Goal: Task Accomplishment & Management: Use online tool/utility

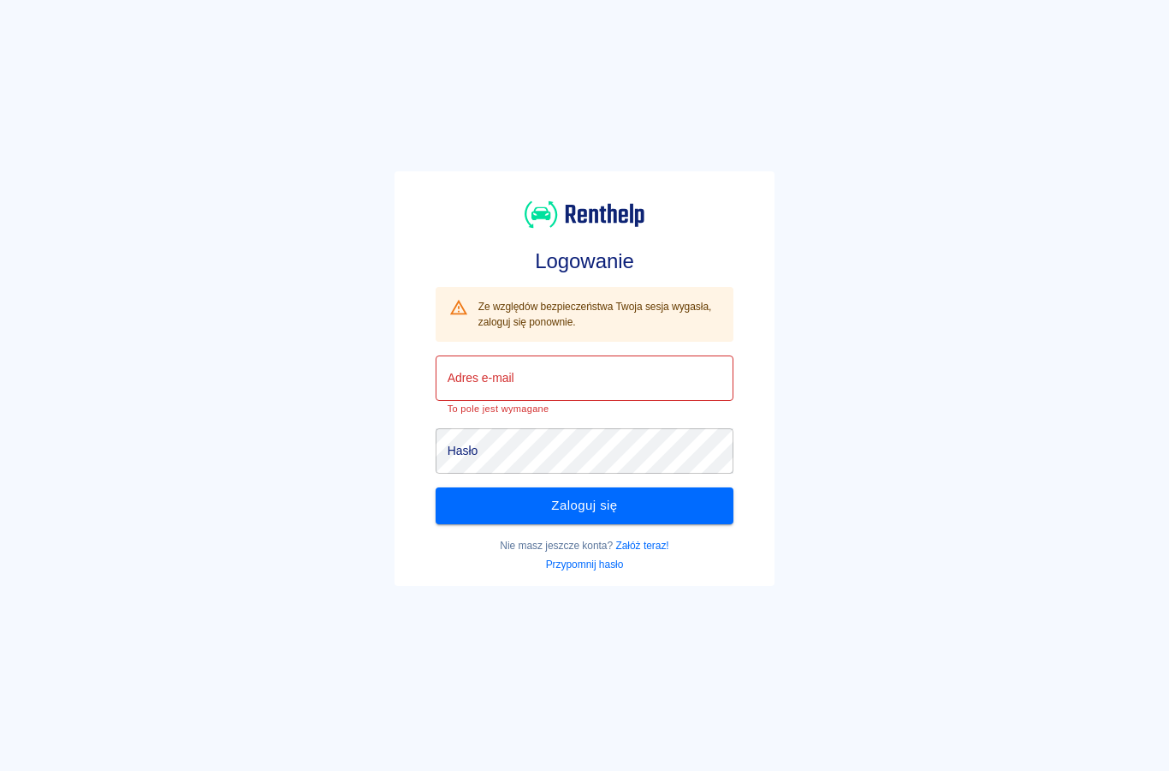
type input "[EMAIL_ADDRESS][DOMAIN_NAME]"
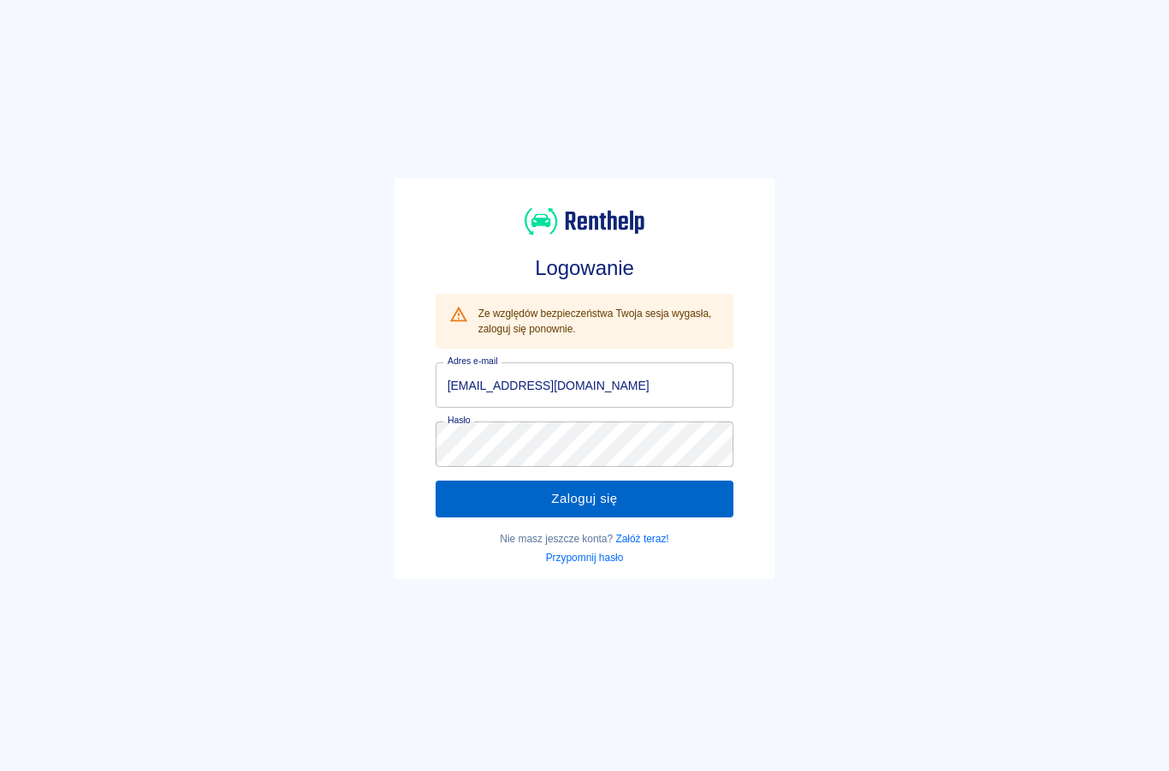
click at [480, 505] on button "Zaloguj się" at bounding box center [585, 498] width 299 height 36
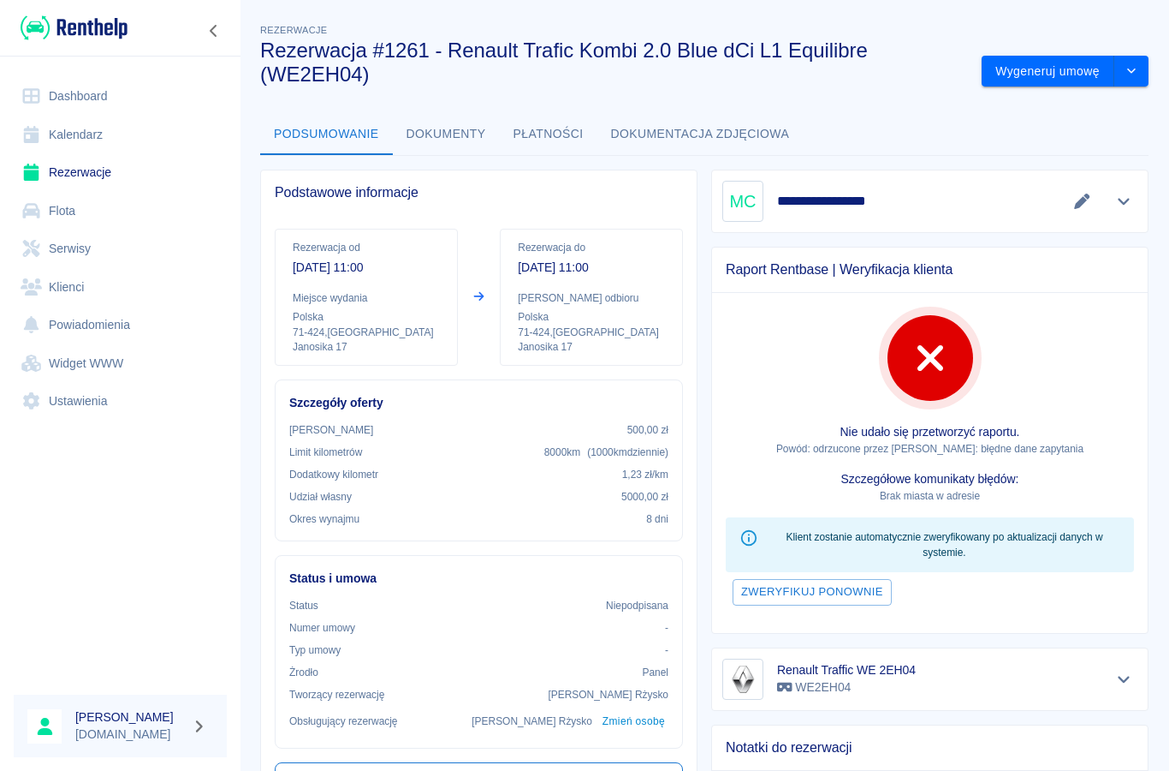
click at [76, 176] on link "Rezerwacje" at bounding box center [120, 172] width 213 height 39
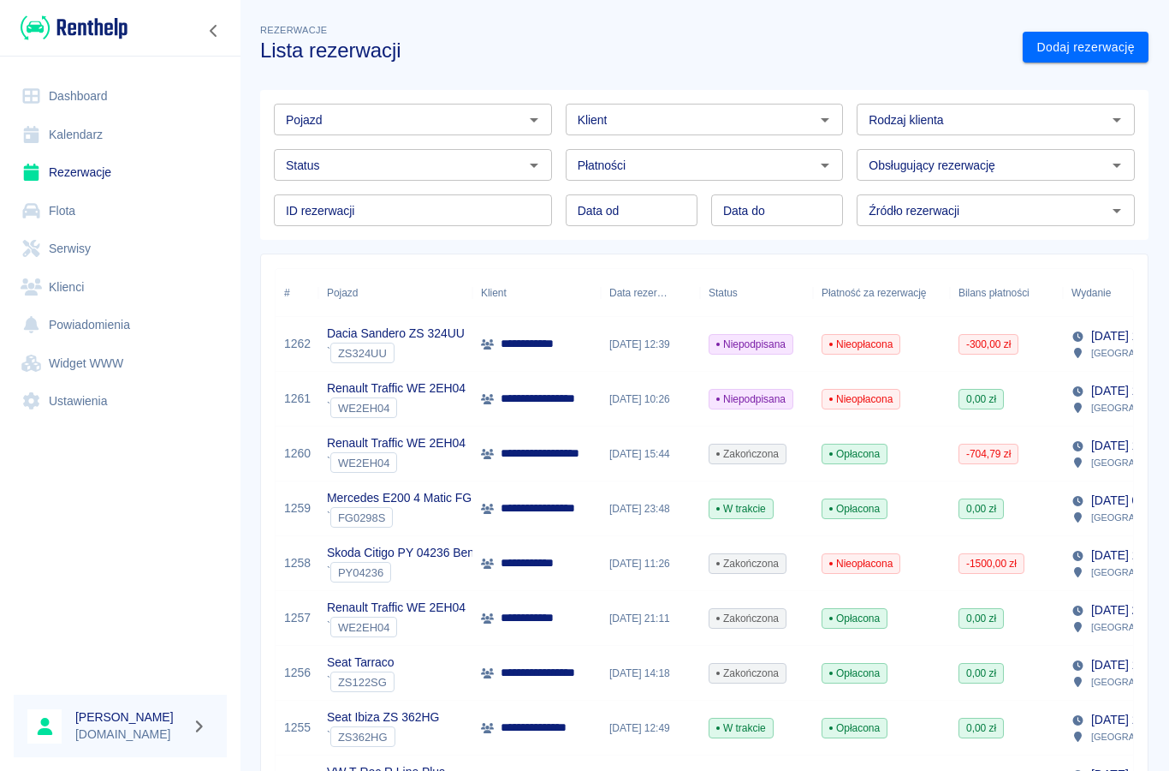
click at [519, 344] on p "**********" at bounding box center [537, 344] width 73 height 18
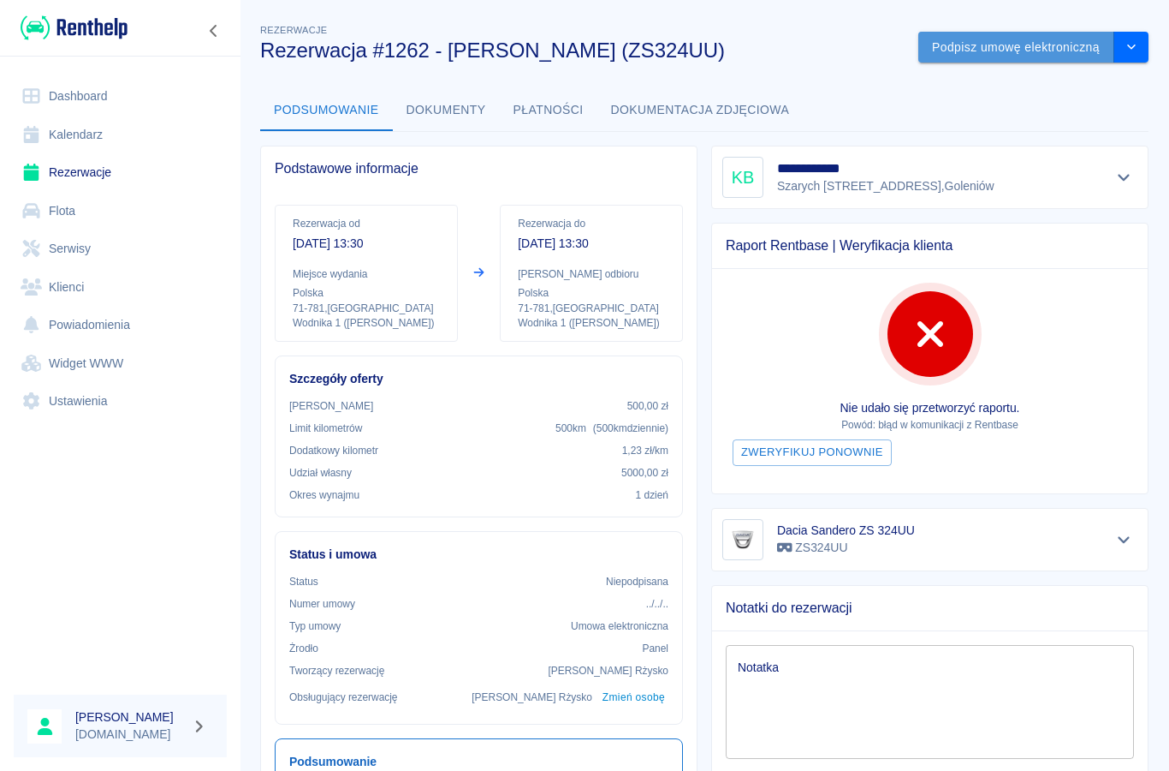
click at [977, 59] on button "Podpisz umowę elektroniczną" at bounding box center [1017, 48] width 196 height 32
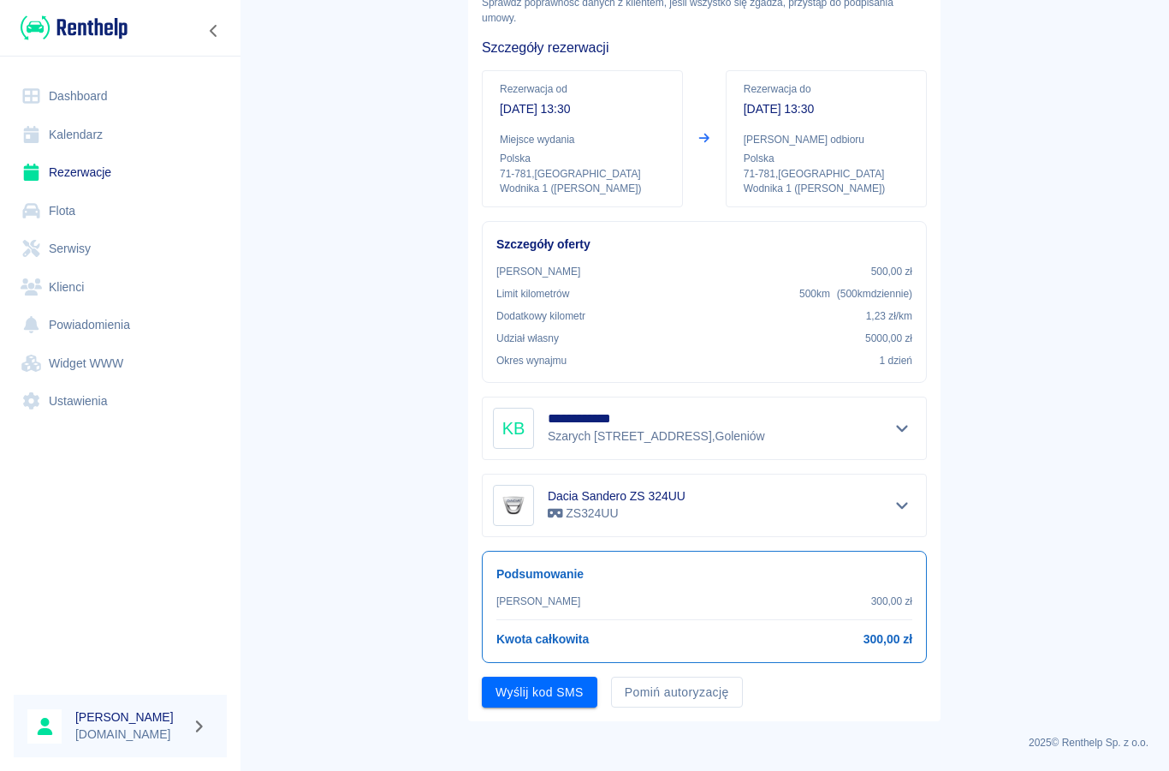
scroll to position [108, 0]
click at [675, 694] on button "Pomiń autoryzację" at bounding box center [677, 693] width 132 height 32
click at [555, 696] on button "Podpisz umowę" at bounding box center [540, 693] width 116 height 32
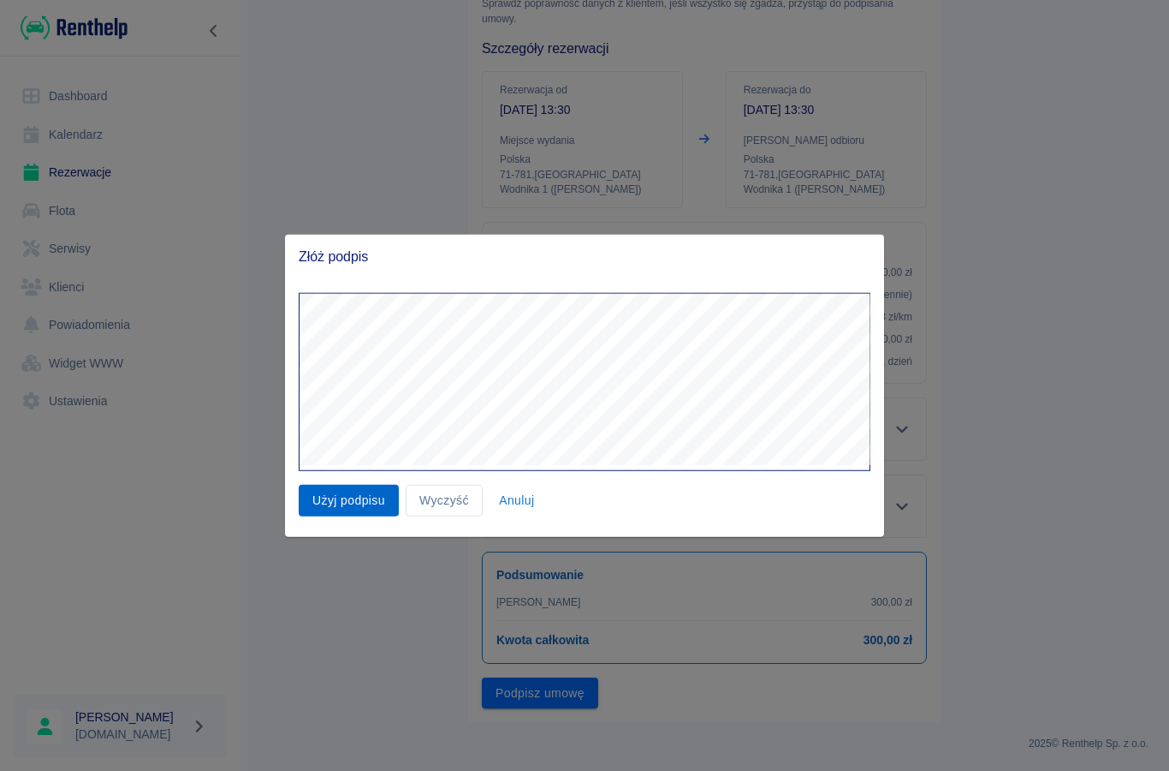
click at [347, 495] on button "Użyj podpisu" at bounding box center [349, 501] width 100 height 32
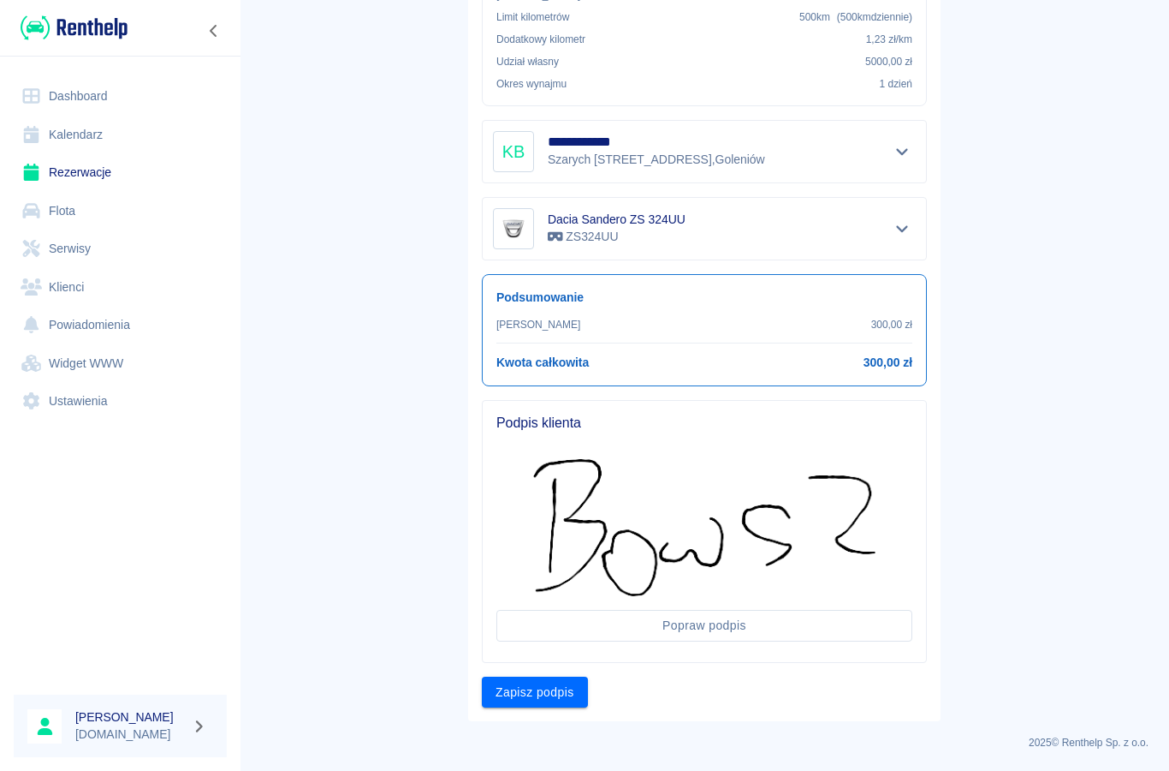
scroll to position [384, 0]
click at [528, 687] on button "Zapisz podpis" at bounding box center [535, 693] width 106 height 32
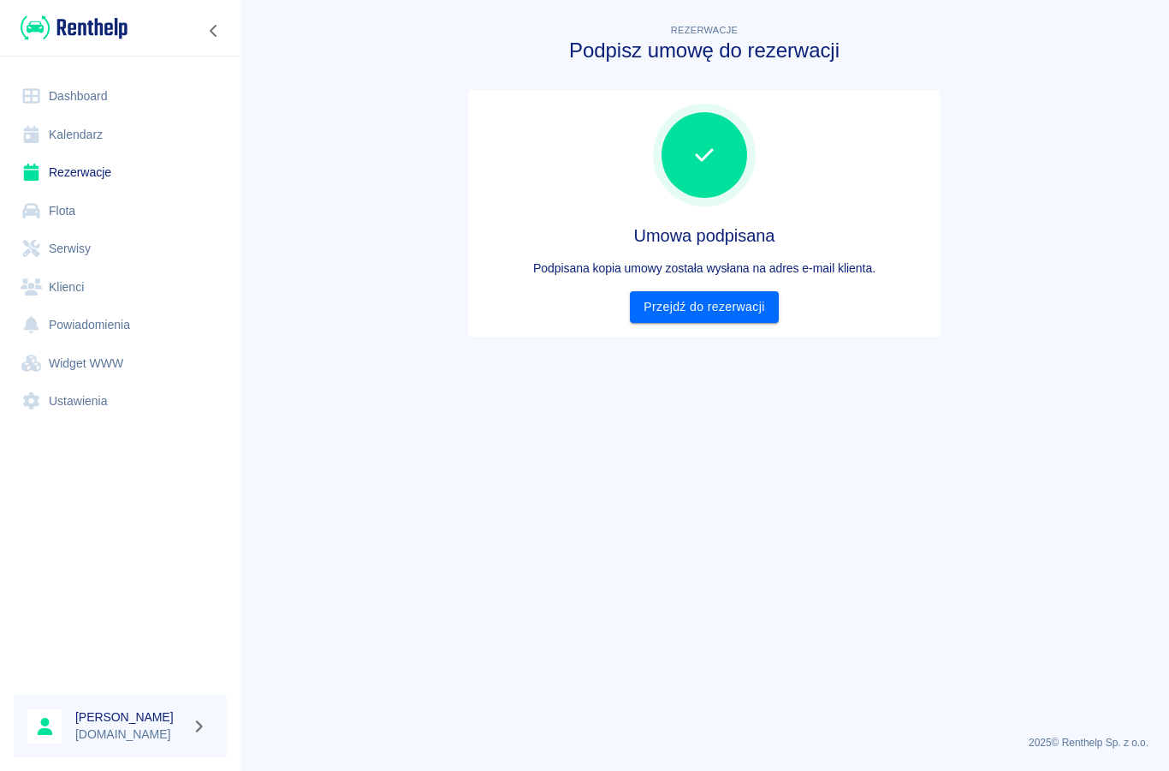
scroll to position [0, 0]
click at [675, 306] on link "Przejdź do rezerwacji" at bounding box center [704, 307] width 148 height 32
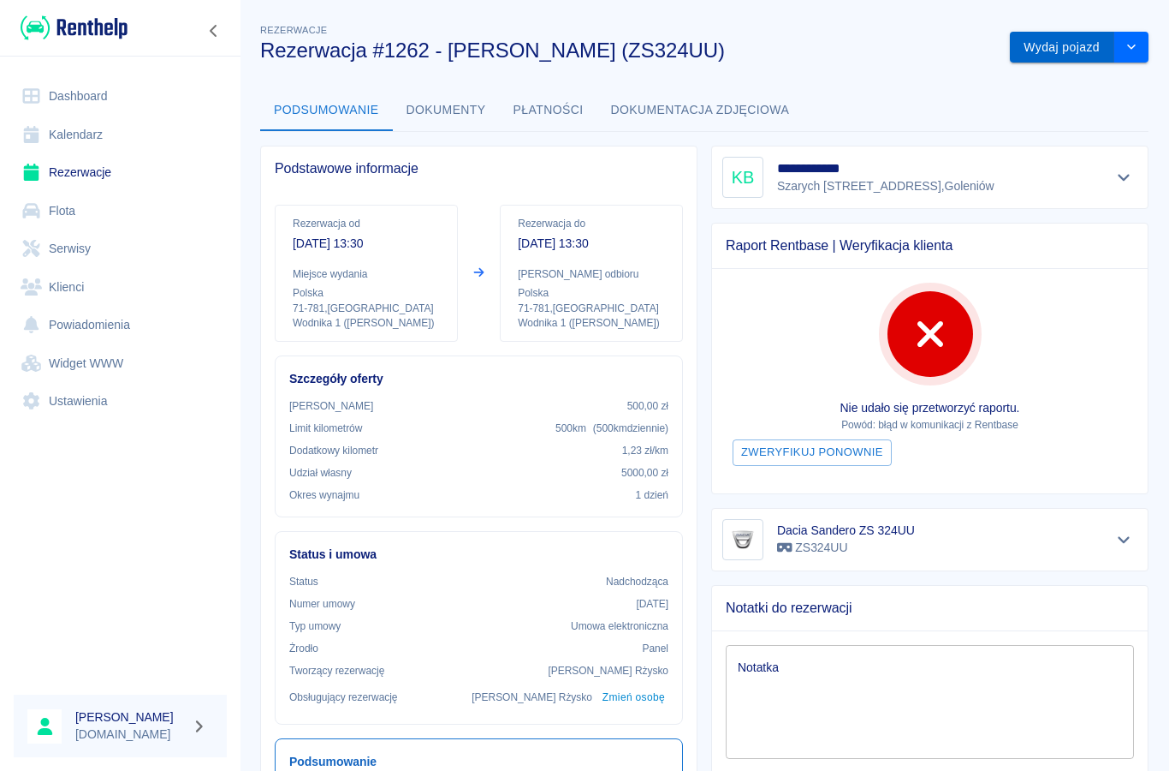
click at [1044, 49] on button "Wydaj pojazd" at bounding box center [1062, 48] width 104 height 32
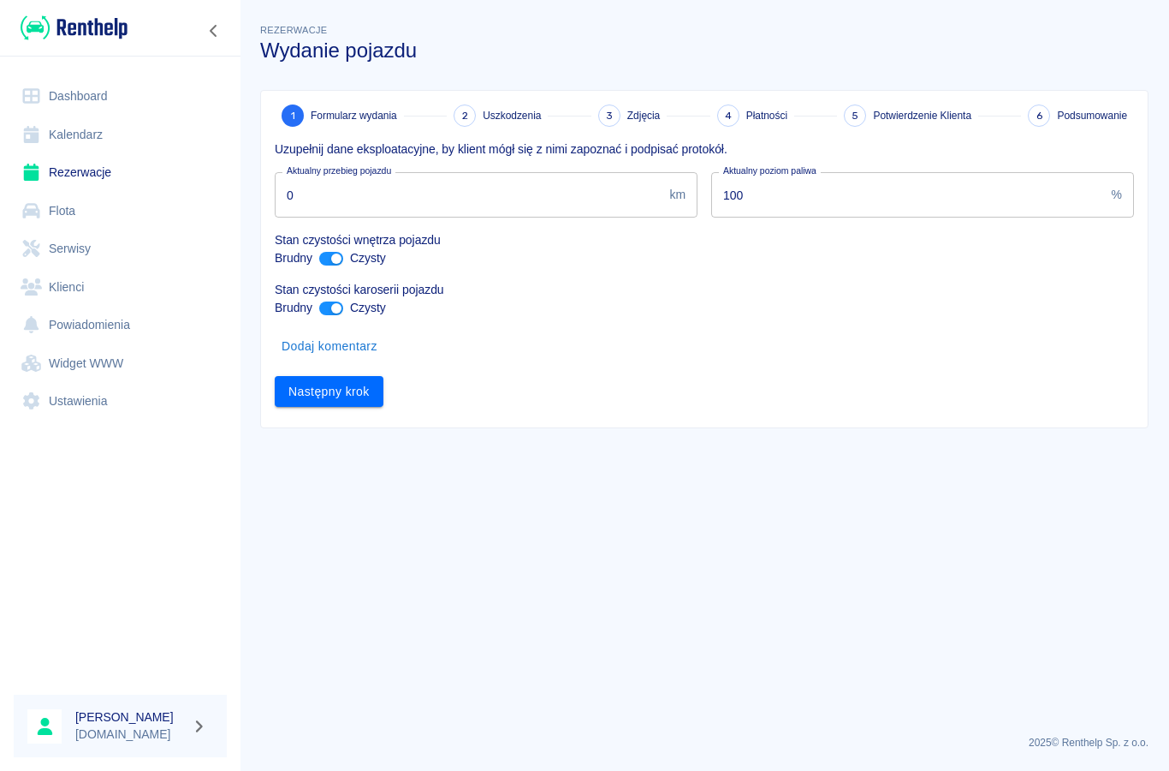
click at [314, 347] on button "Dodaj komentarz" at bounding box center [330, 346] width 110 height 32
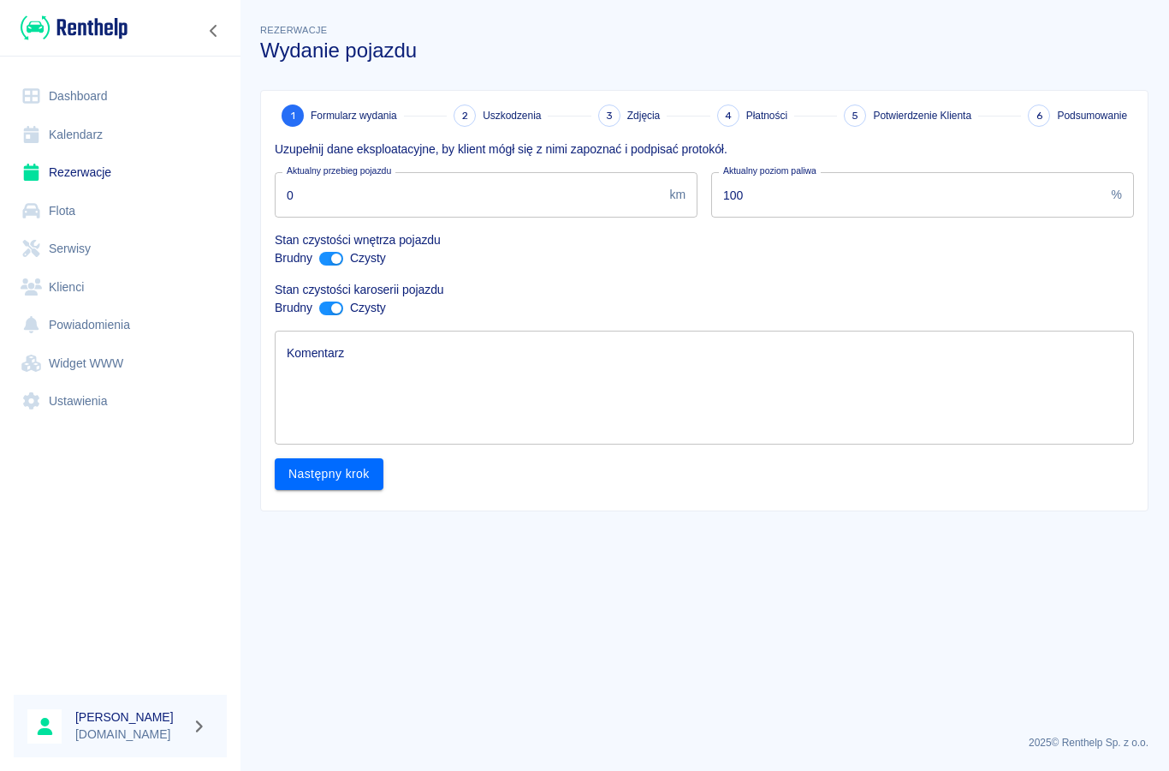
click at [329, 386] on textarea "Komentarz" at bounding box center [705, 388] width 836 height 86
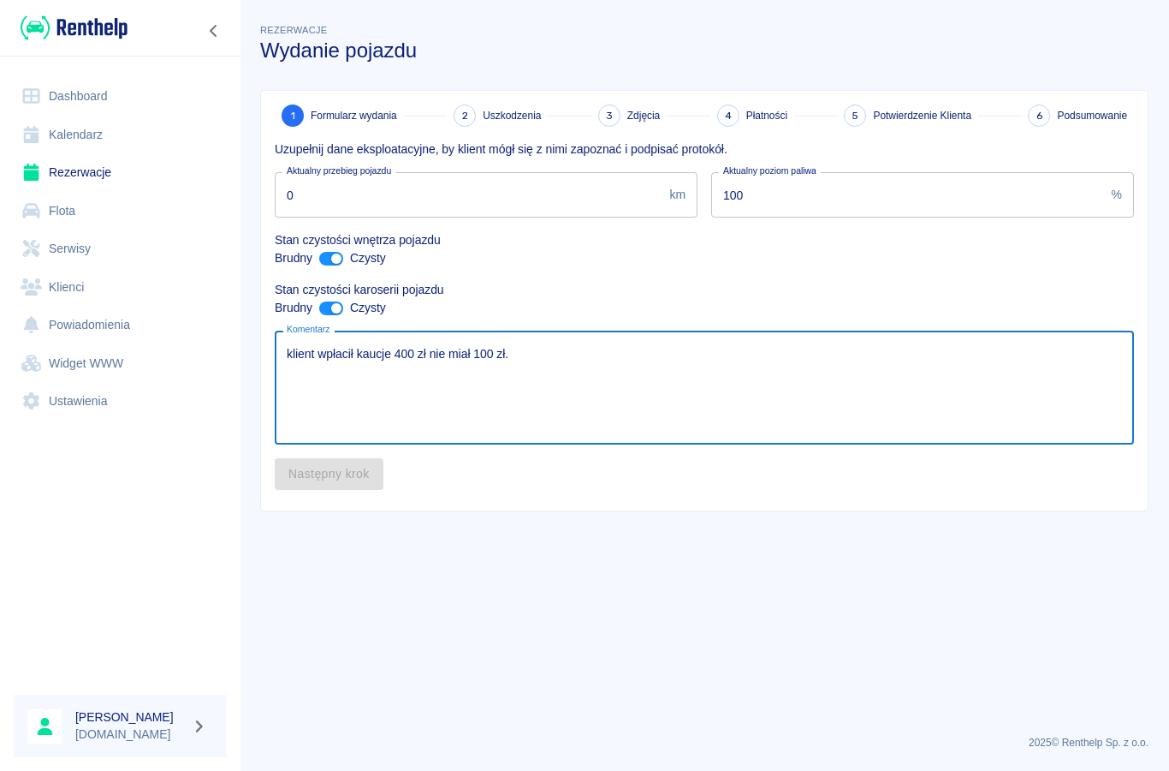
type textarea "klient wpłacił kaucje 400 zł nie miał 100 zł."
click at [317, 181] on input "0" at bounding box center [469, 194] width 388 height 45
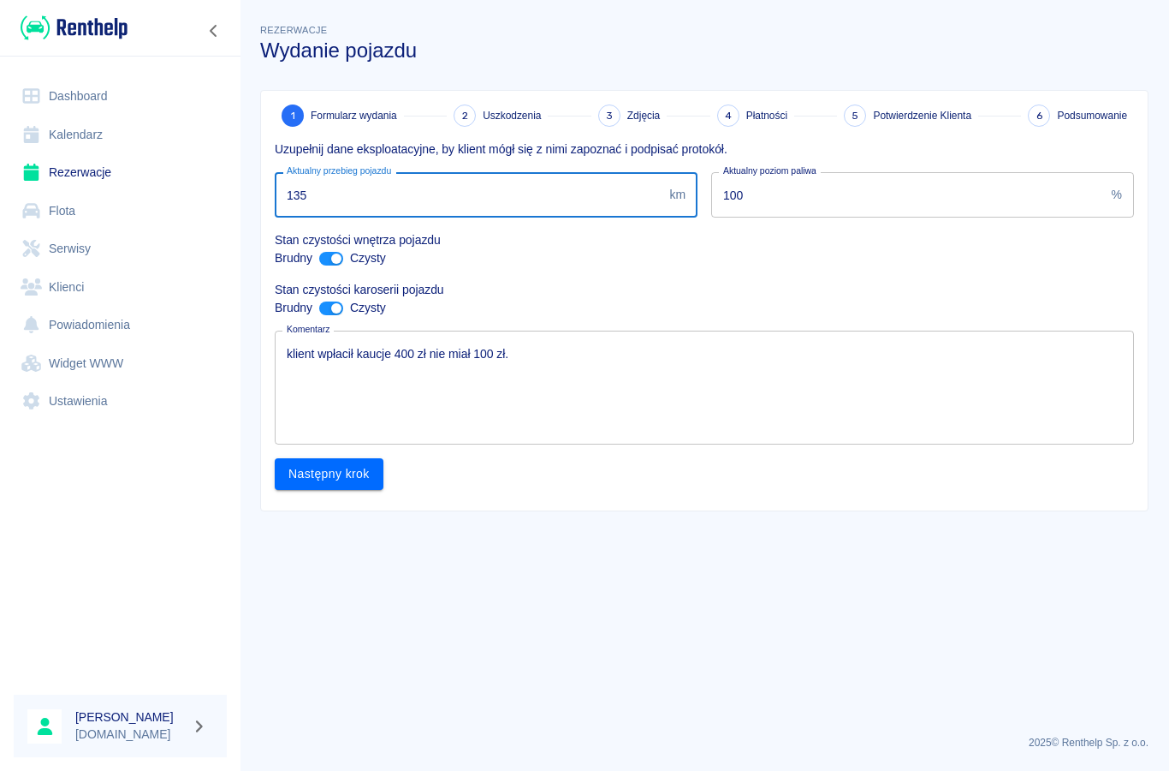
type input "1350"
click at [323, 474] on button "Następny krok" at bounding box center [329, 474] width 109 height 32
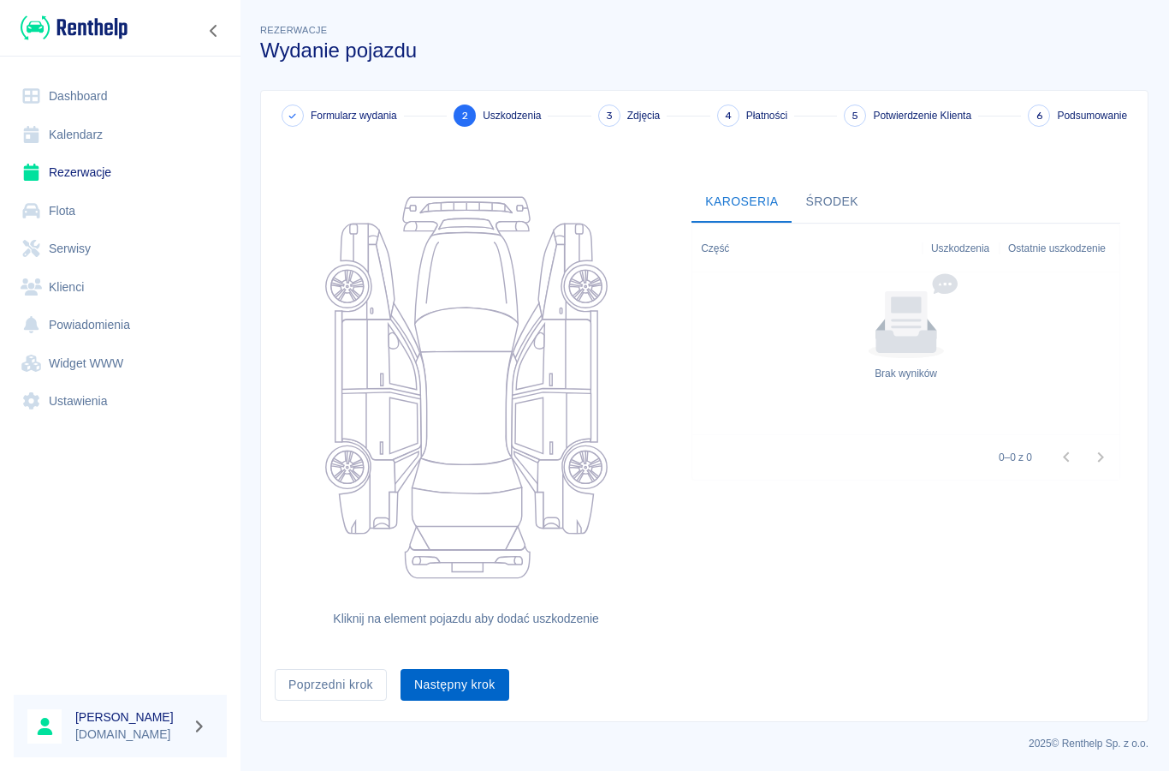
click at [453, 678] on button "Następny krok" at bounding box center [455, 685] width 109 height 32
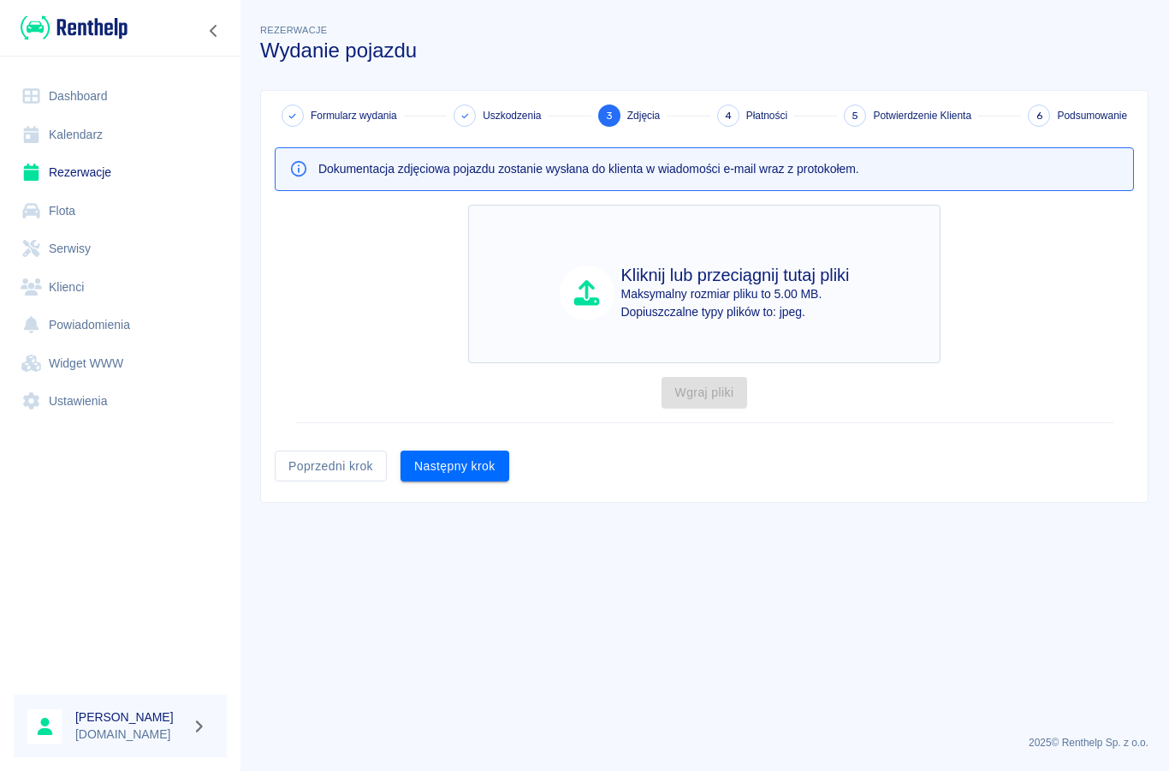
click at [706, 300] on p "Maksymalny rozmiar pliku to 5.00 MB." at bounding box center [736, 294] width 229 height 18
type input "C:\fakepath\image.jpg"
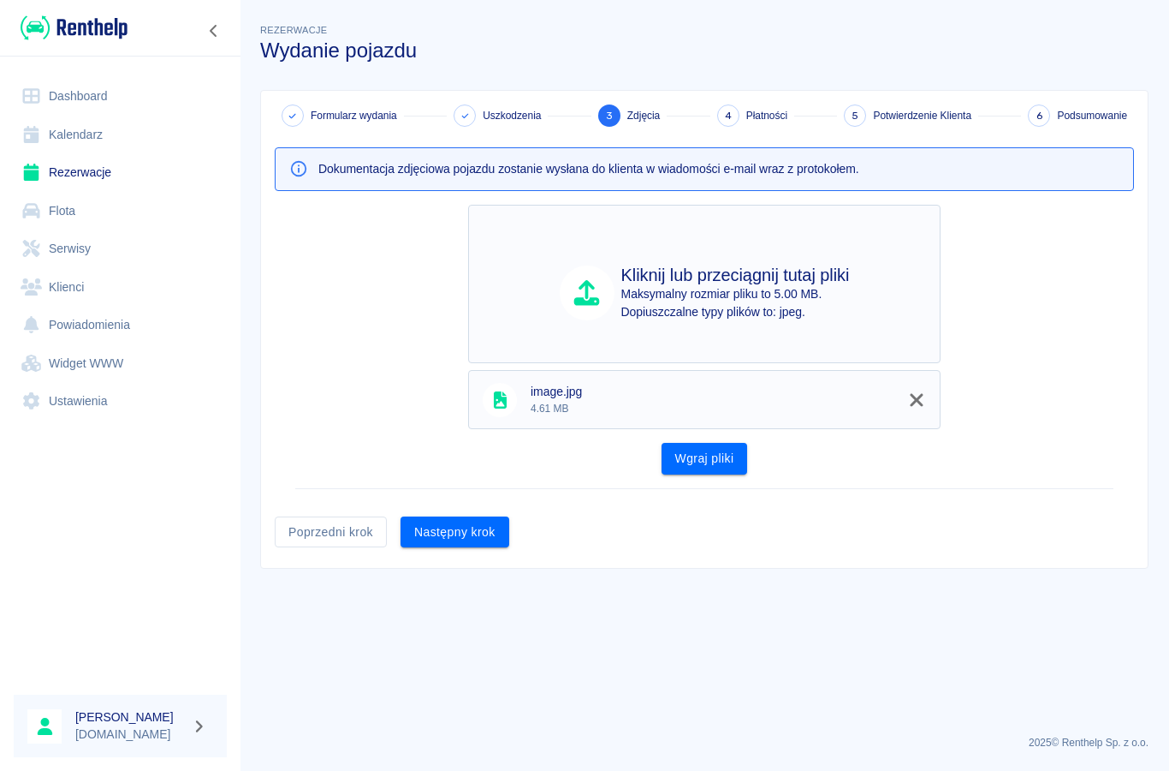
click at [629, 266] on h4 "Kliknij lub przeciągnij tutaj pliki" at bounding box center [736, 275] width 229 height 21
type input "C:\fakepath\image.jpg"
click at [622, 296] on p "Maksymalny rozmiar pliku to 5.00 MB." at bounding box center [736, 294] width 229 height 18
type input "C:\fakepath\image.jpg"
click at [461, 535] on button "Następny krok" at bounding box center [455, 532] width 109 height 32
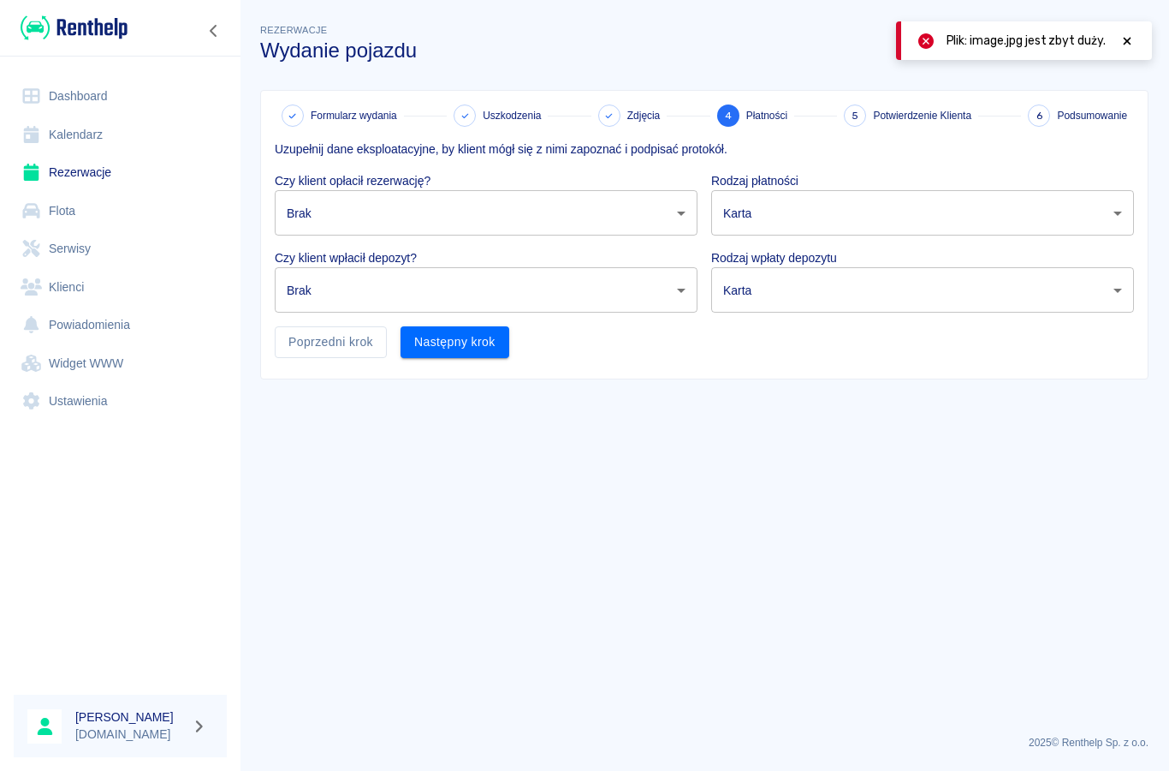
click at [313, 220] on body "Używamy plików Cookies, by zapewnić Ci najlepsze możliwe doświadczenie. Aby dow…" at bounding box center [584, 385] width 1169 height 771
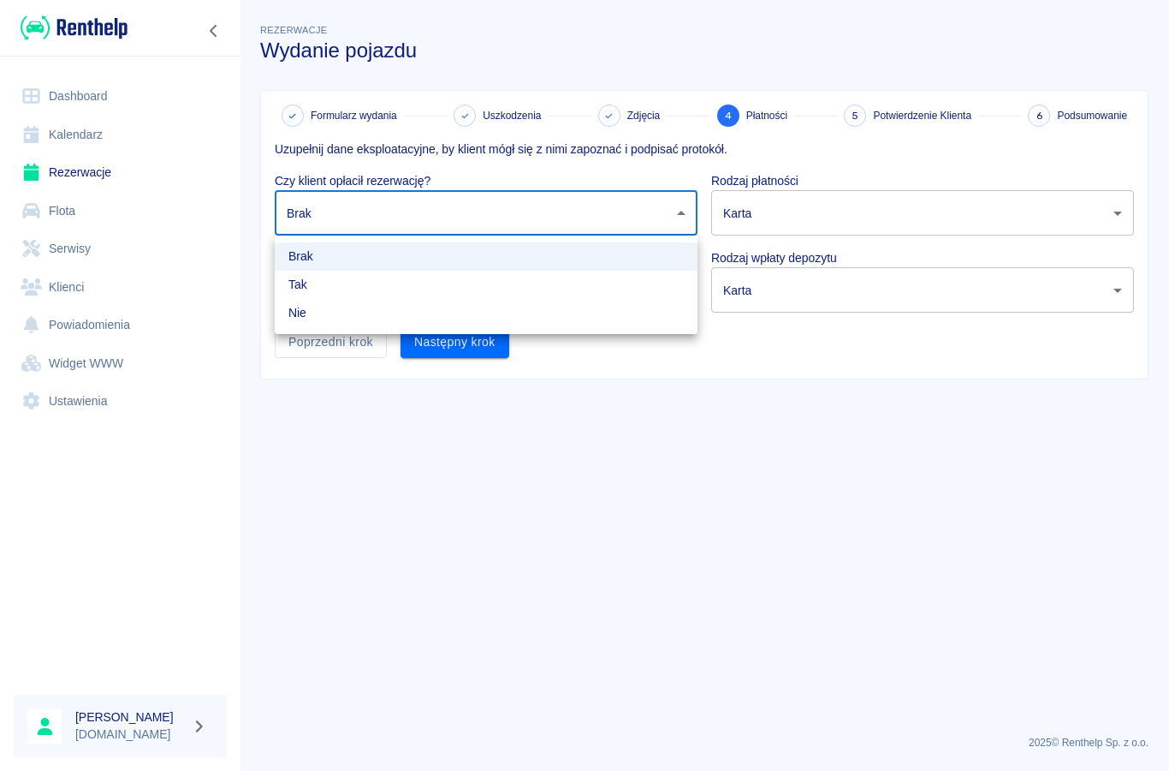
click at [320, 286] on li "Tak" at bounding box center [486, 285] width 423 height 28
type input "true"
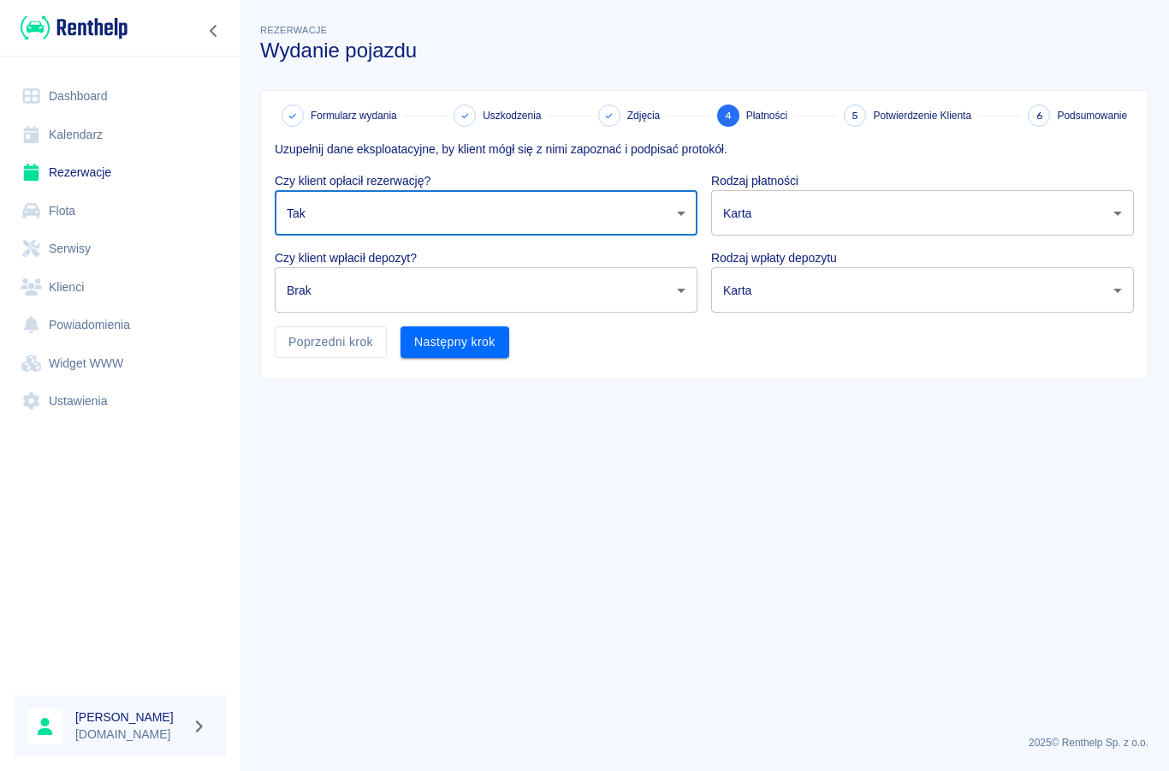
click at [306, 293] on body "Używamy plików Cookies, by zapewnić Ci najlepsze możliwe doświadczenie. Aby dow…" at bounding box center [584, 385] width 1169 height 771
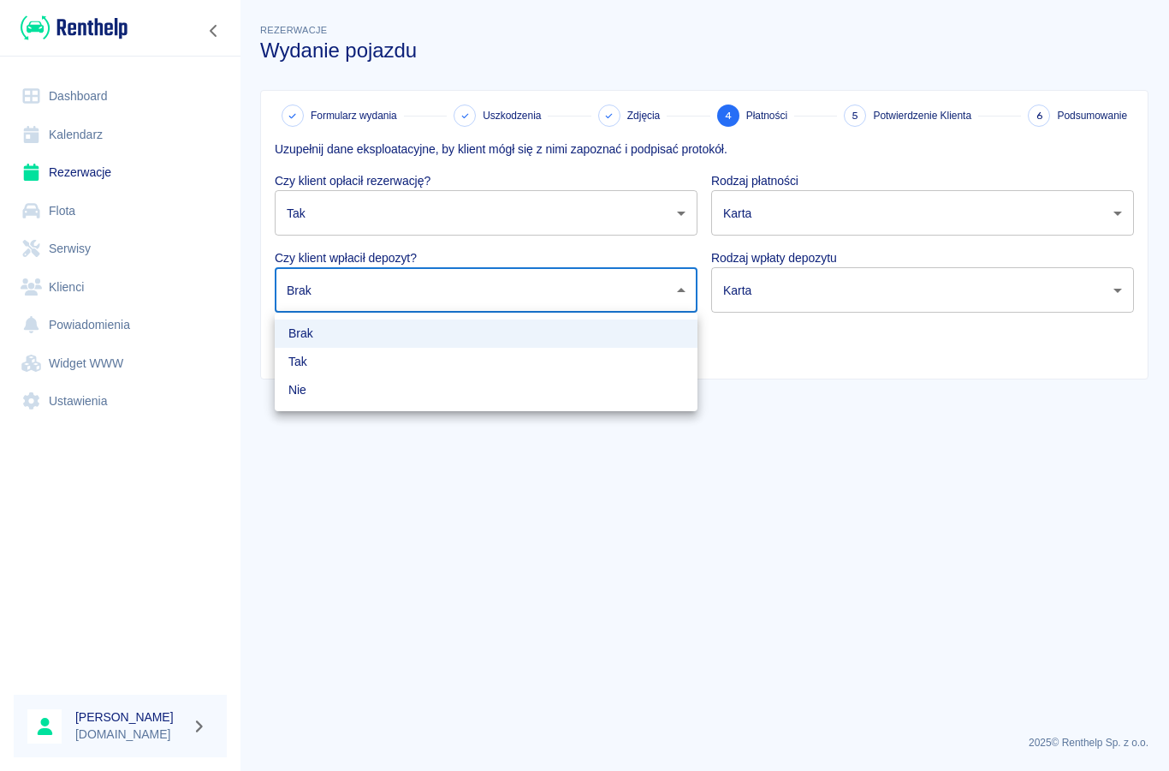
click at [312, 228] on div at bounding box center [584, 385] width 1169 height 771
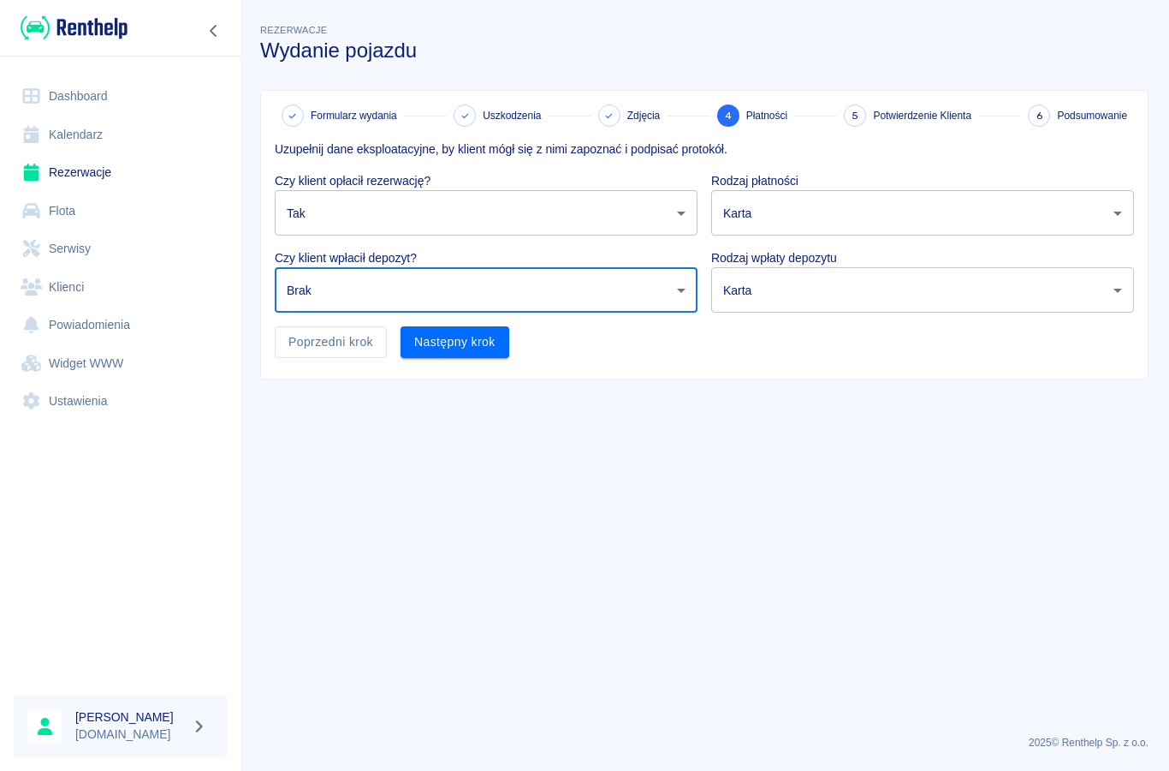
click at [312, 227] on body "Używamy plików Cookies, by zapewnić Ci najlepsze możliwe doświadczenie. Aby dow…" at bounding box center [584, 385] width 1169 height 771
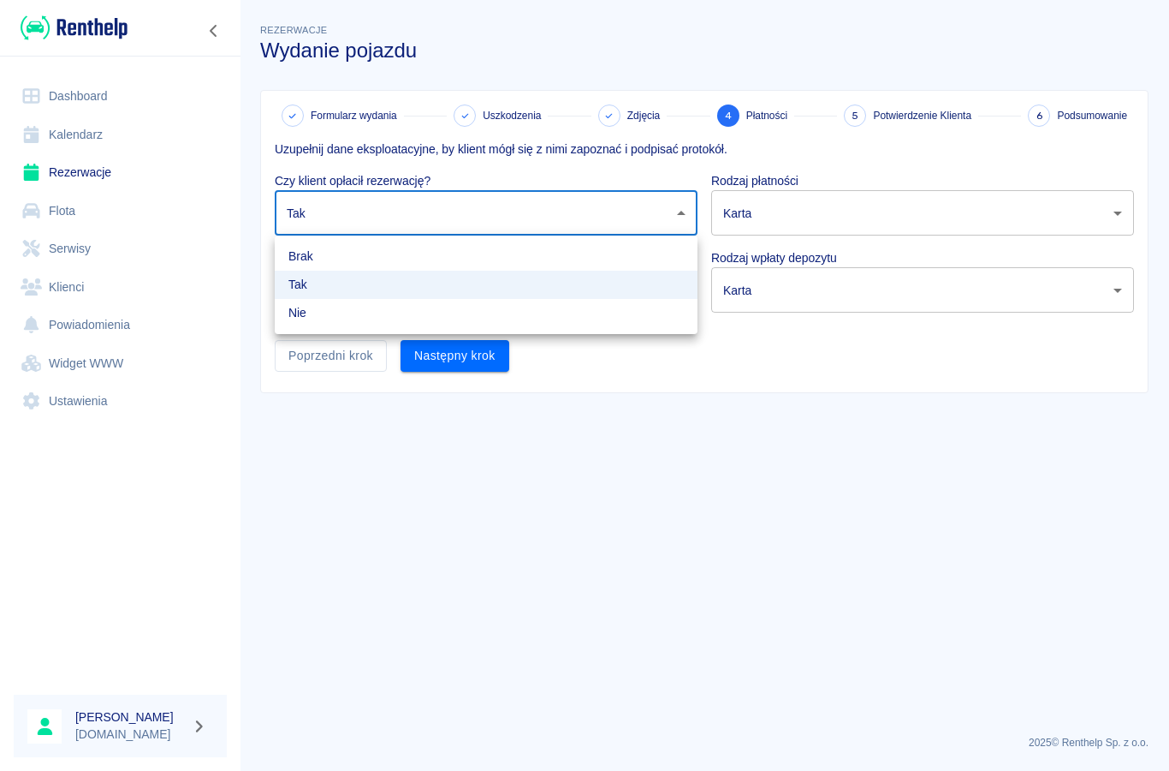
click at [356, 439] on div at bounding box center [584, 385] width 1169 height 771
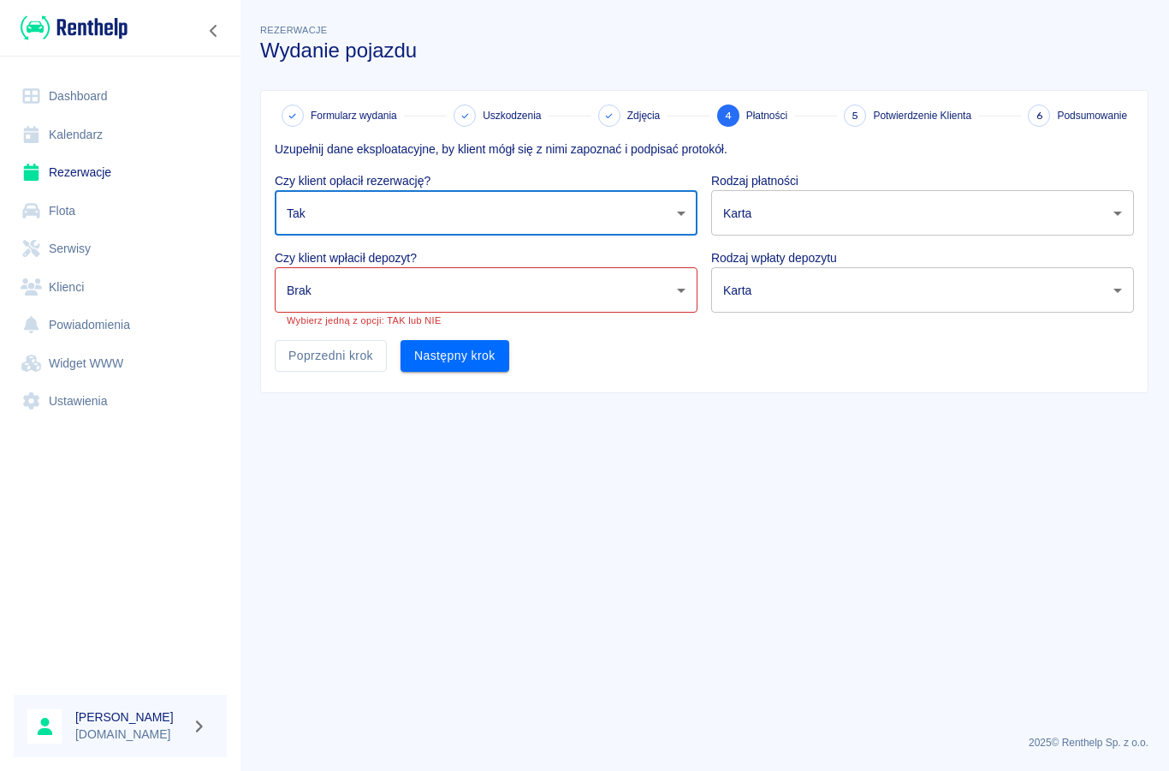
click at [325, 288] on body "Używamy plików Cookies, by zapewnić Ci najlepsze możliwe doświadczenie. Aby dow…" at bounding box center [584, 385] width 1169 height 771
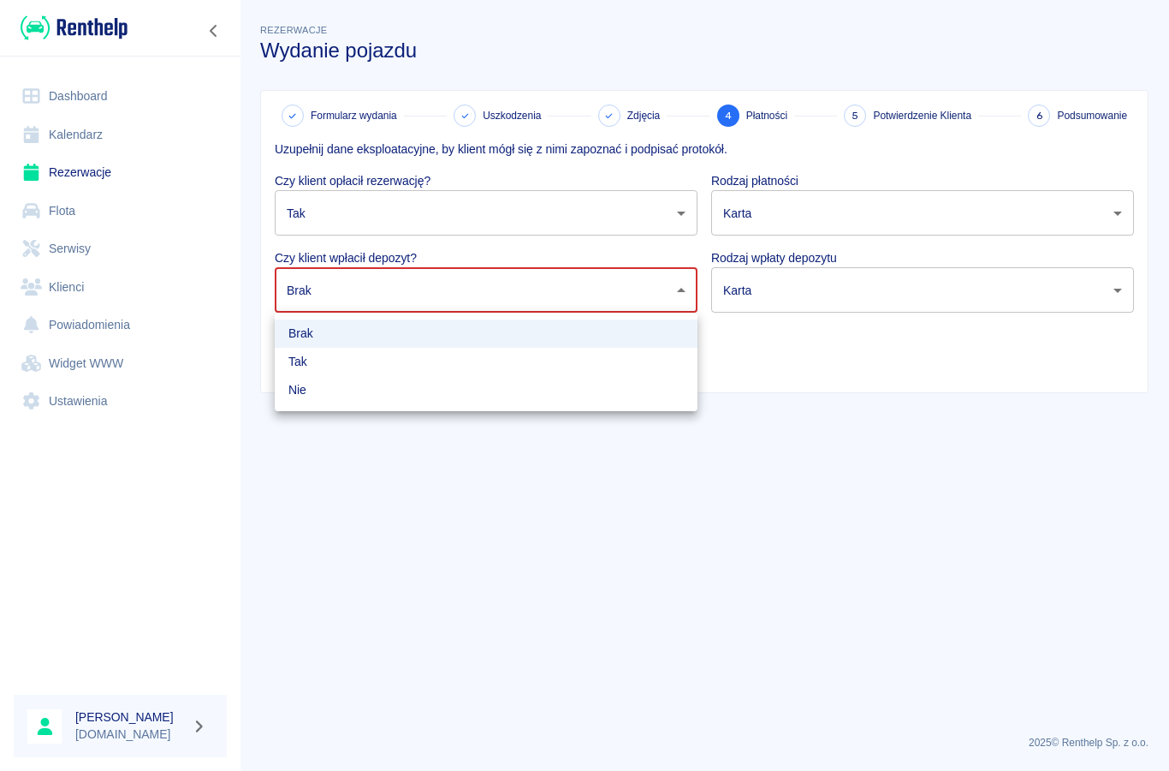
click at [313, 361] on li "Tak" at bounding box center [486, 362] width 423 height 28
type input "true"
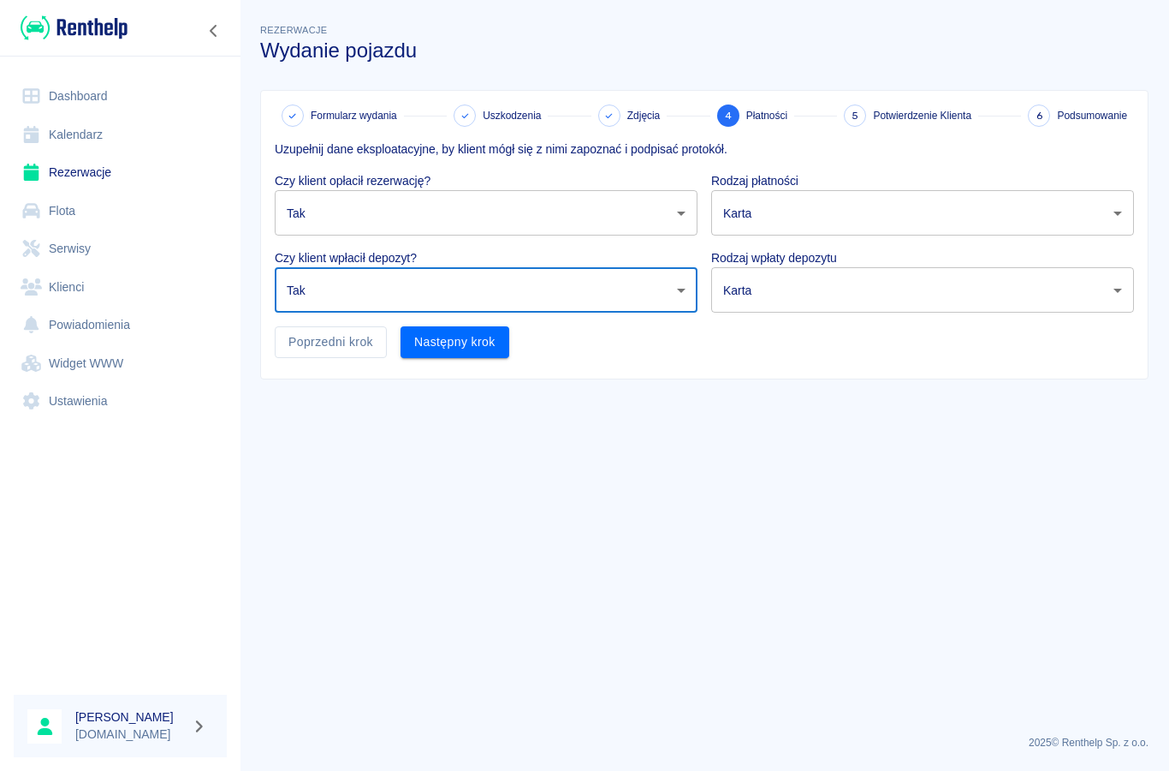
click at [750, 223] on body "Używamy plików Cookies, by zapewnić Ci najlepsze możliwe doświadczenie. Aby dow…" at bounding box center [584, 385] width 1169 height 771
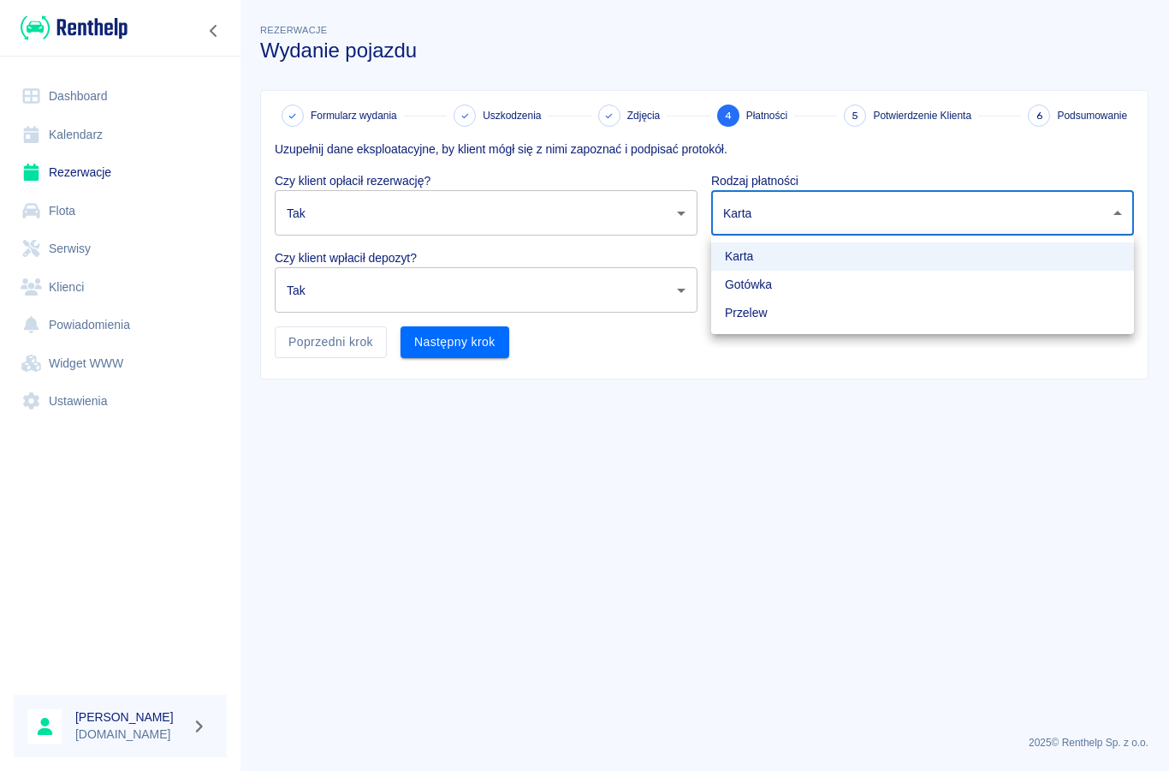
click at [733, 287] on li "Gotówka" at bounding box center [922, 285] width 423 height 28
type input "cash"
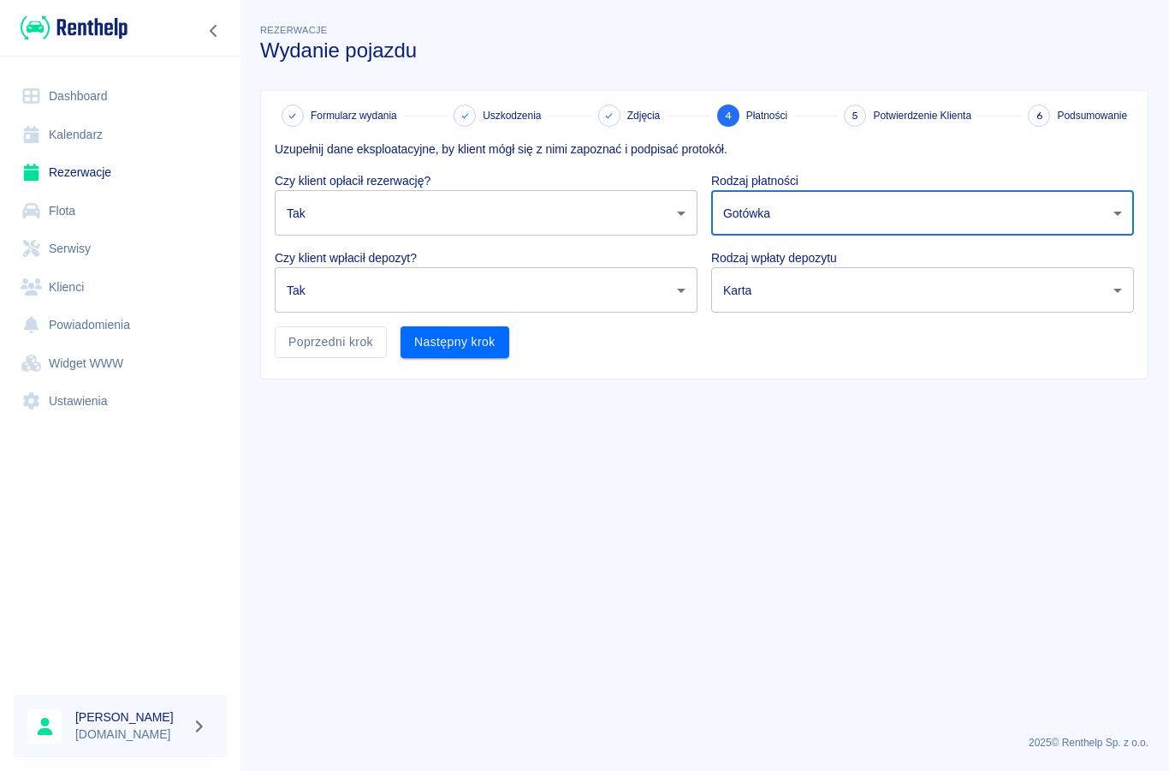
click at [751, 292] on body "Używamy plików Cookies, by zapewnić Ci najlepsze możliwe doświadczenie. Aby dow…" at bounding box center [584, 385] width 1169 height 771
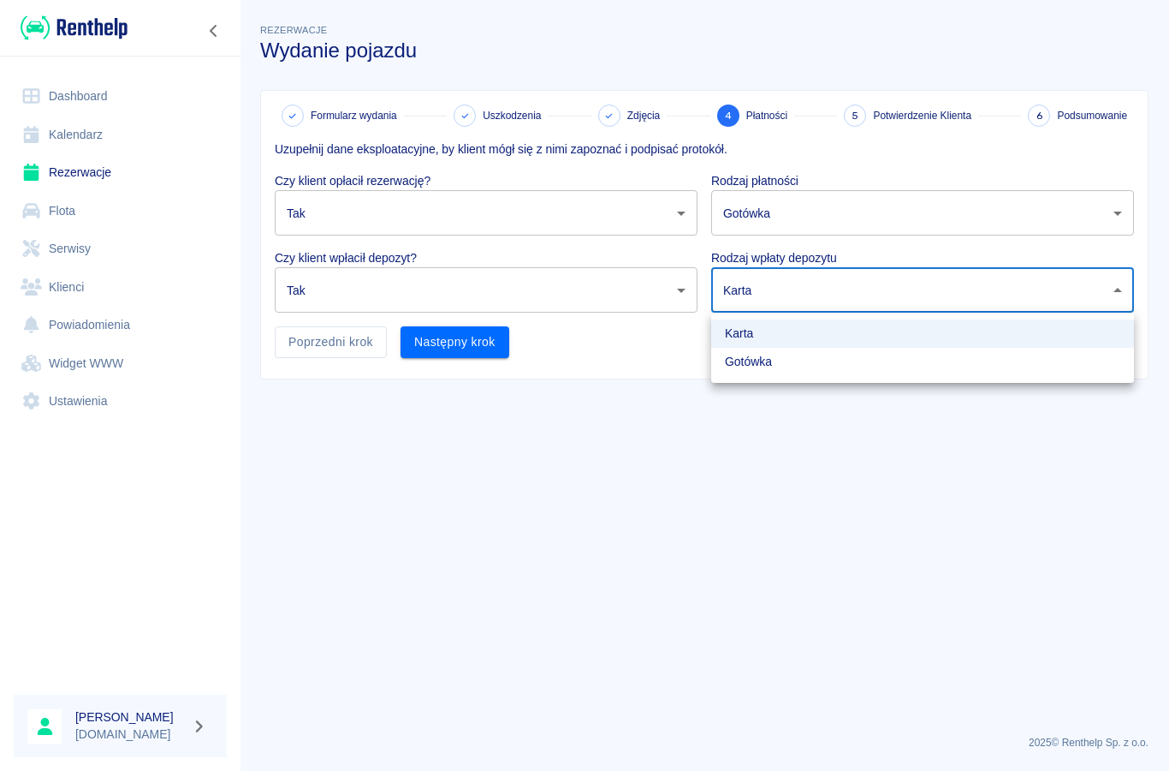
click at [736, 373] on li "Gotówka" at bounding box center [922, 362] width 423 height 28
type input "cash"
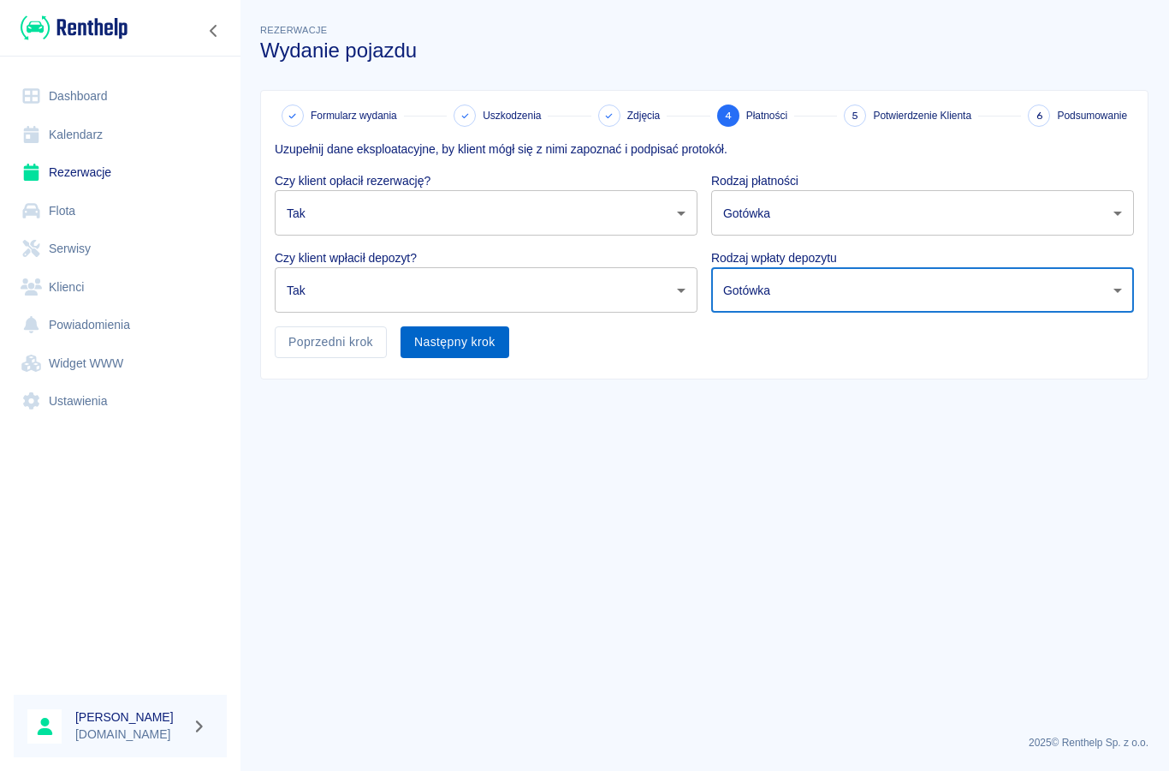
click at [470, 352] on button "Następny krok" at bounding box center [455, 342] width 109 height 32
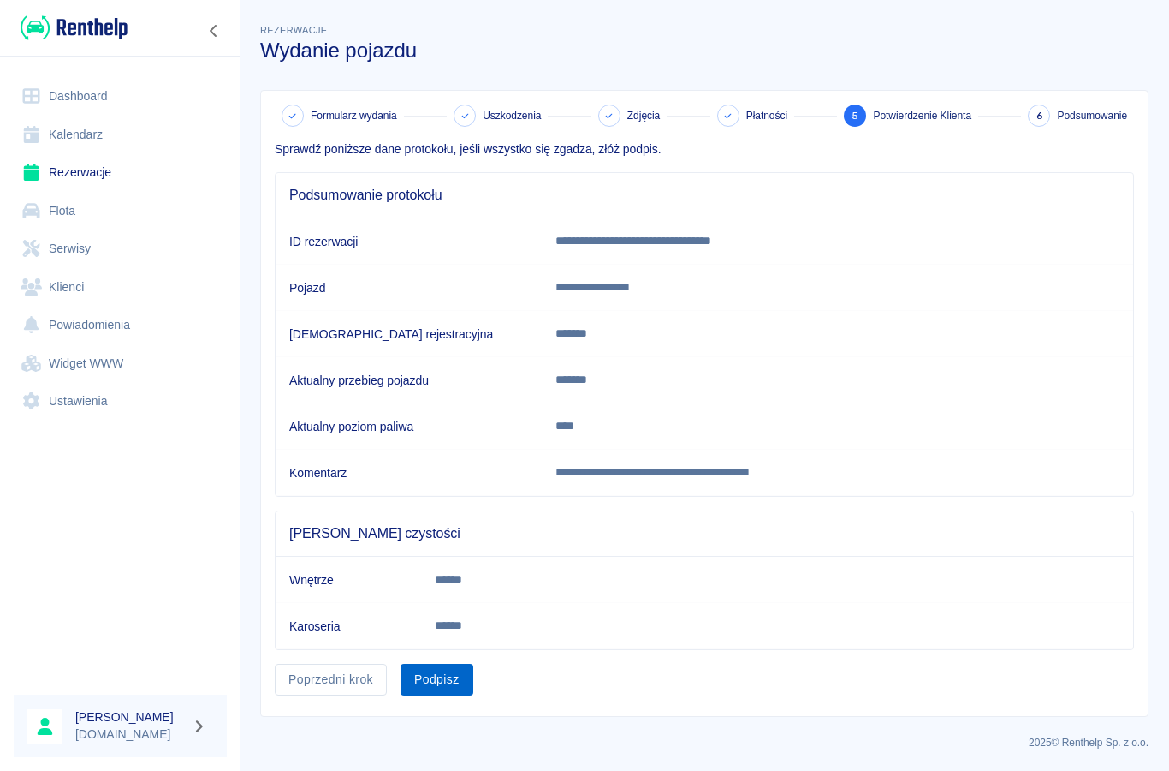
click at [437, 691] on button "Podpisz" at bounding box center [437, 680] width 73 height 32
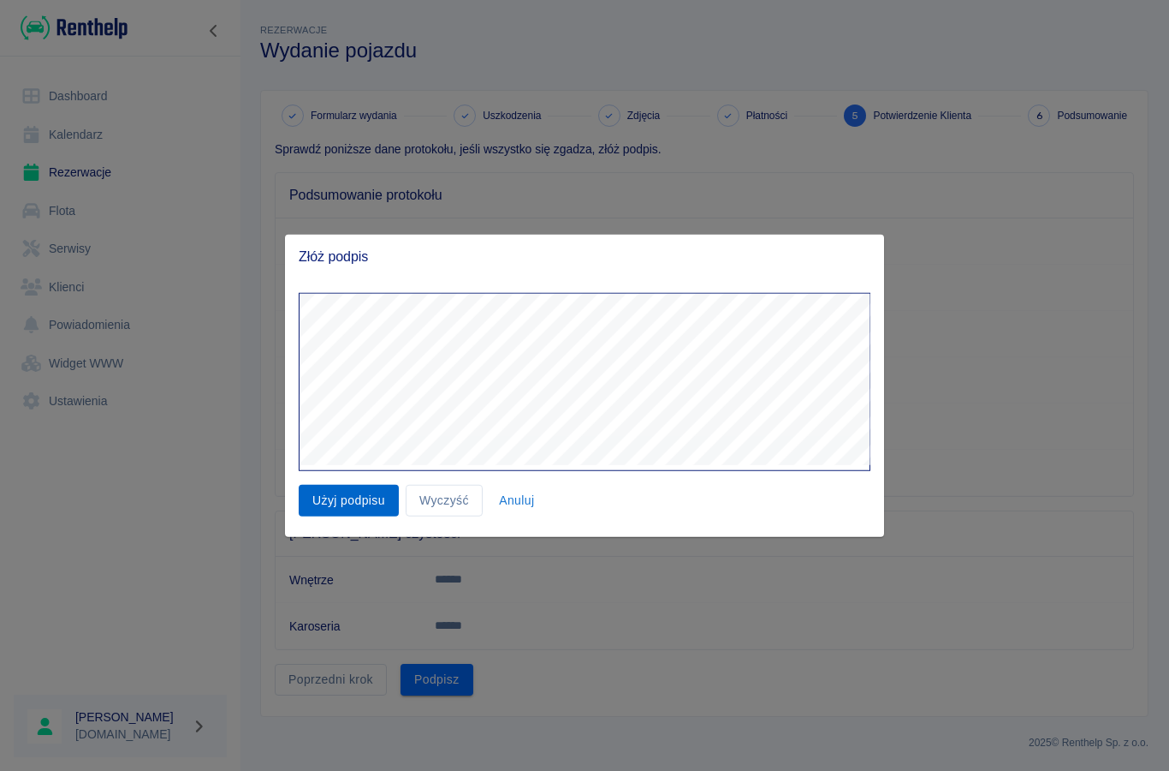
click at [353, 511] on button "Użyj podpisu" at bounding box center [349, 501] width 100 height 32
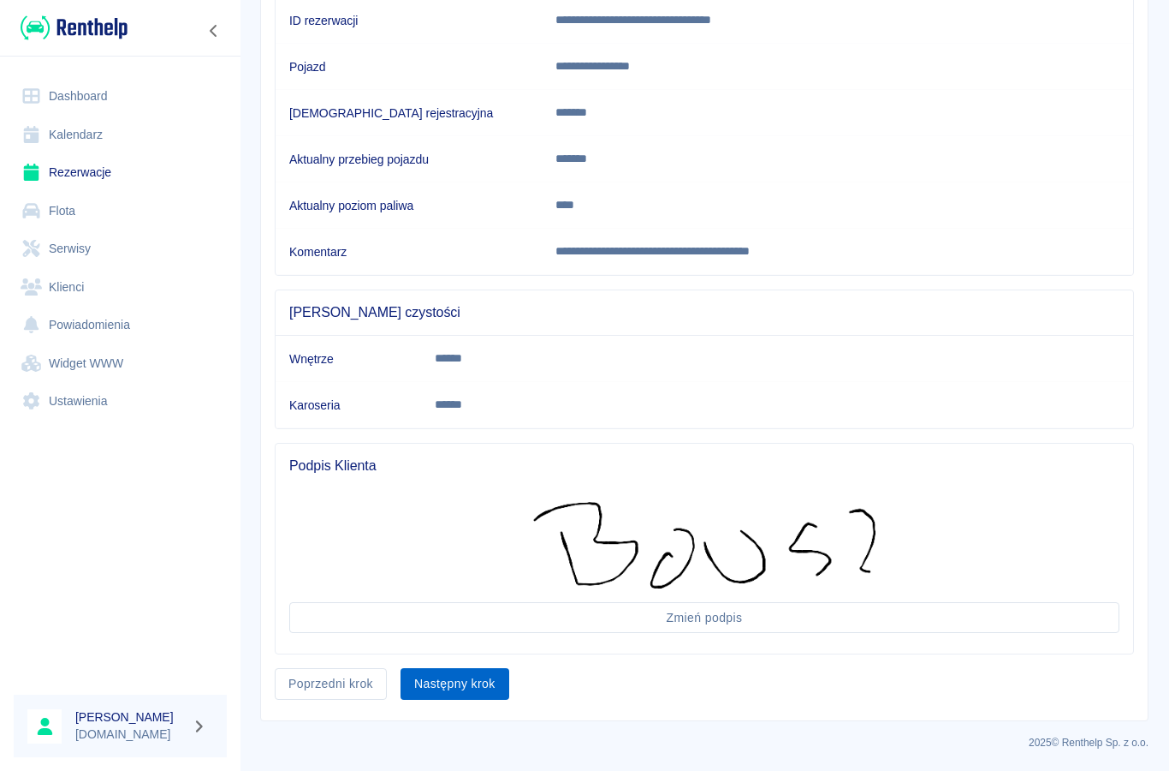
click at [446, 690] on button "Następny krok" at bounding box center [455, 684] width 109 height 32
